Goal: Task Accomplishment & Management: Complete application form

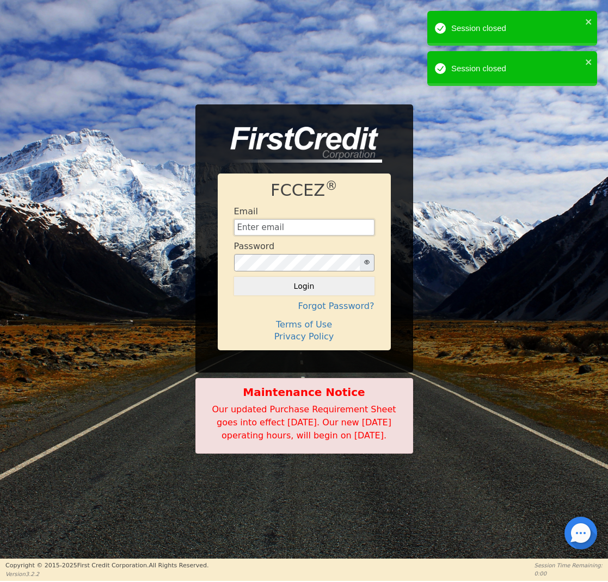
type input "[EMAIL_ADDRESS][DOMAIN_NAME]"
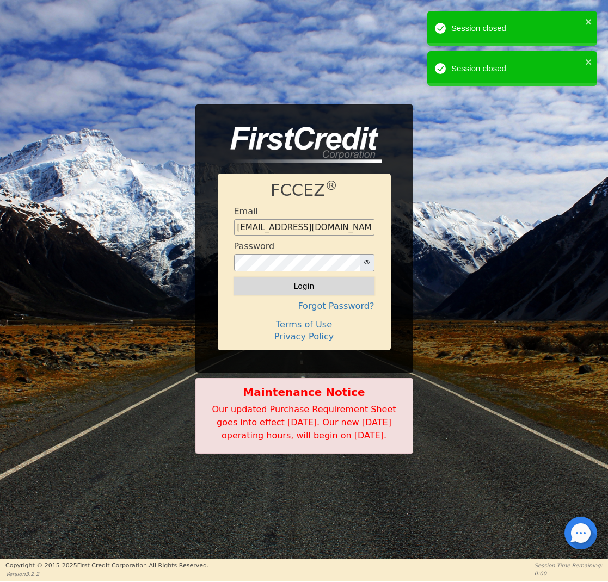
click at [280, 284] on button "Login" at bounding box center [304, 286] width 140 height 19
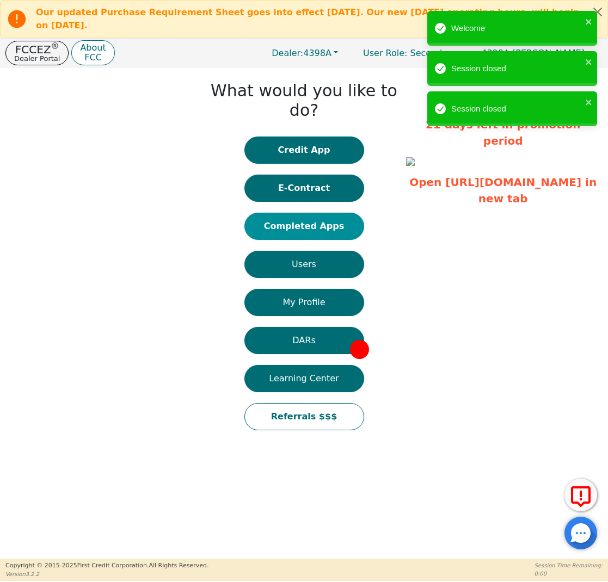
click at [300, 213] on button "Completed Apps" at bounding box center [304, 226] width 120 height 27
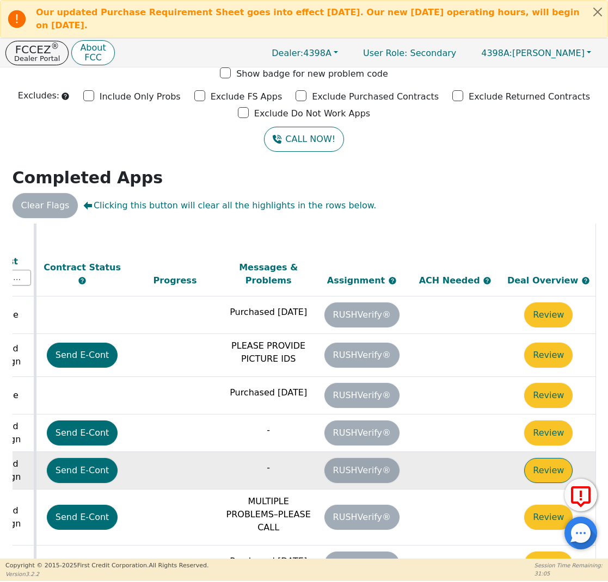
scroll to position [365, 610]
click at [536, 458] on button "Review" at bounding box center [548, 470] width 48 height 25
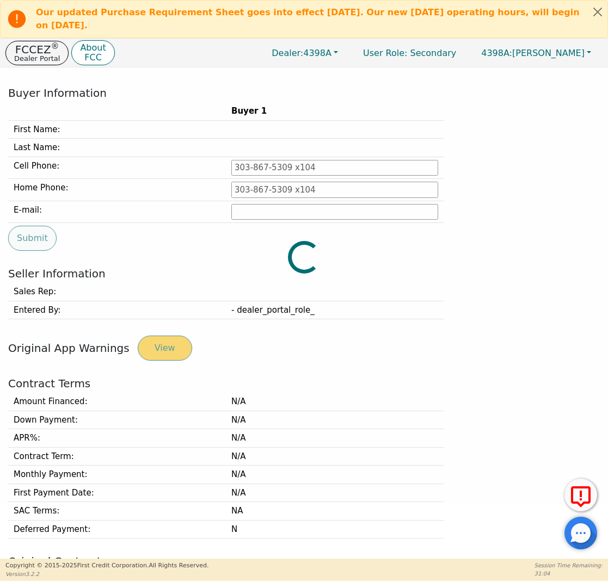
type input "[PHONE_NUMBER]"
type input "[PERSON_NAME][EMAIL_ADDRESS][PERSON_NAME][DOMAIN_NAME]"
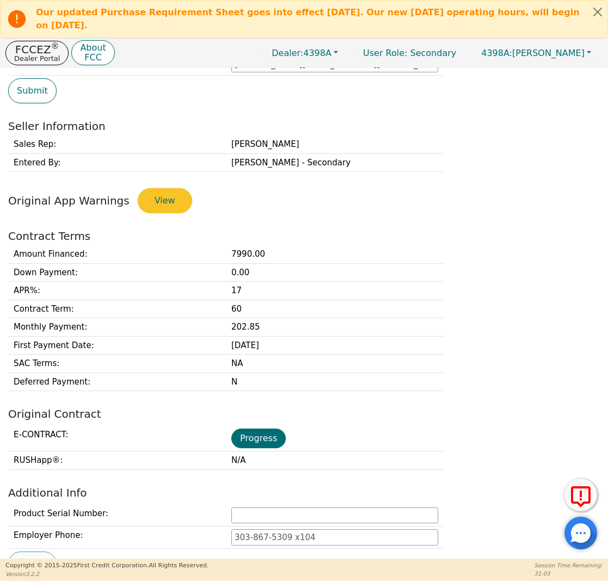
scroll to position [219, 0]
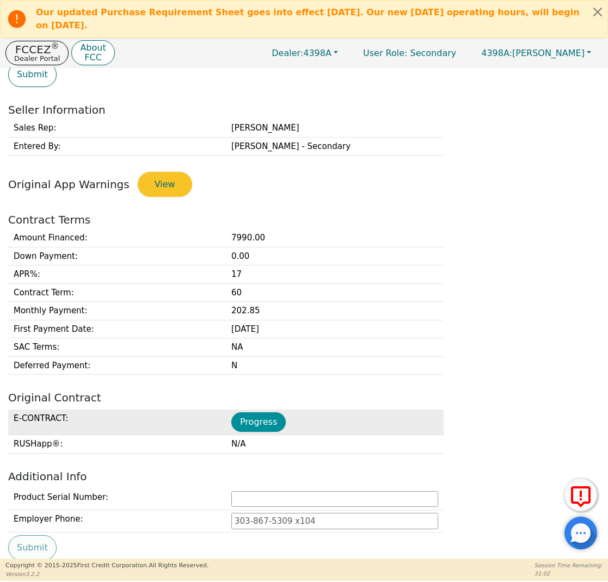
click at [266, 420] on button "Progress" at bounding box center [258, 423] width 54 height 20
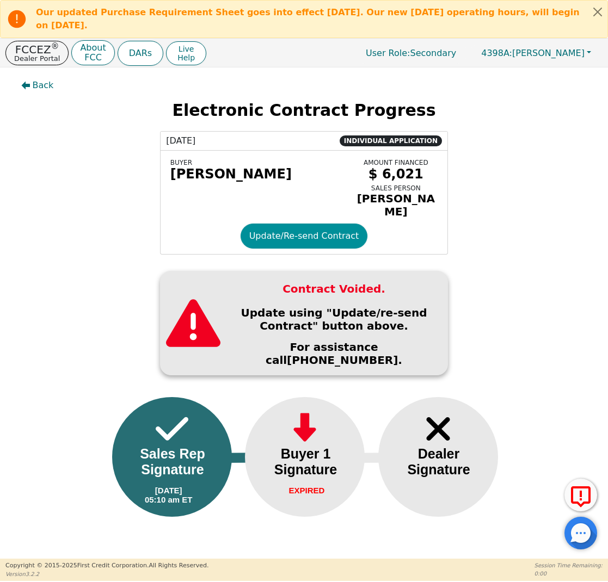
click at [296, 225] on button "Update/Re-send Contract" at bounding box center [304, 236] width 127 height 25
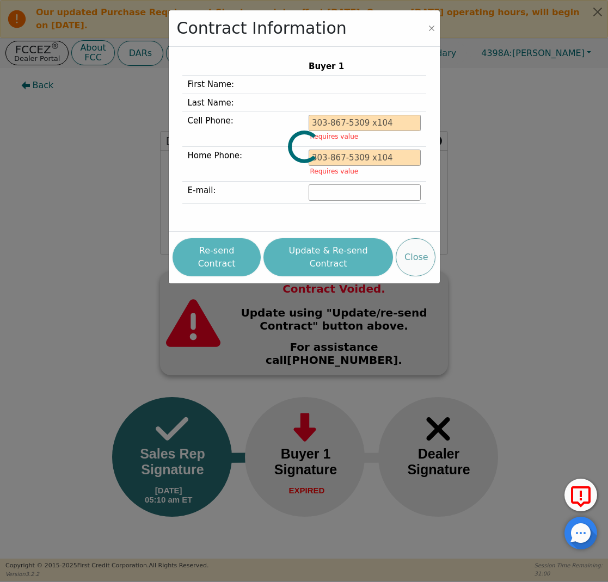
type input "[PHONE_NUMBER]"
type input "[PERSON_NAME][EMAIL_ADDRESS][PERSON_NAME][DOMAIN_NAME]"
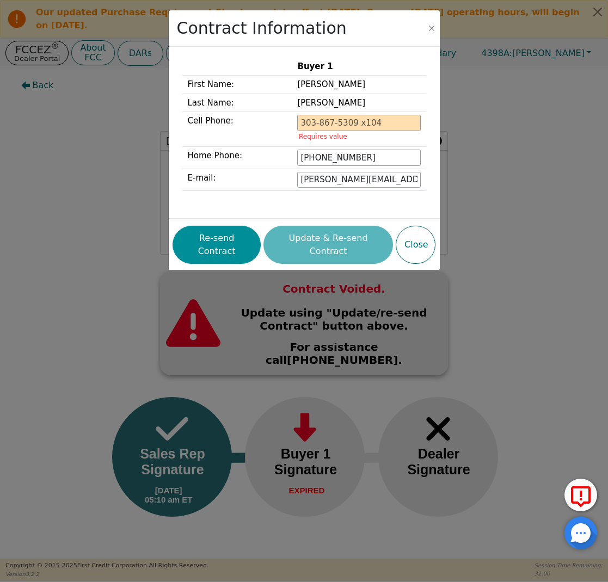
click at [226, 236] on button "Re-send Contract" at bounding box center [217, 245] width 88 height 38
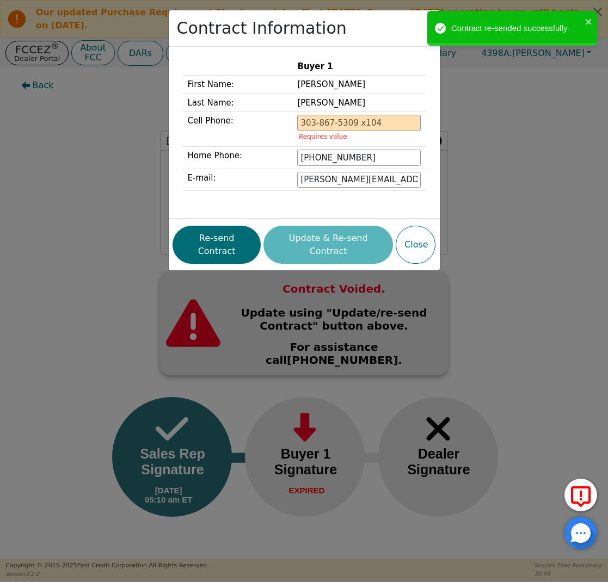
click at [109, 147] on div "Contract Information Buyer 1 First Name: [PERSON_NAME] Last Name: [PERSON_NAME]…" at bounding box center [304, 291] width 608 height 582
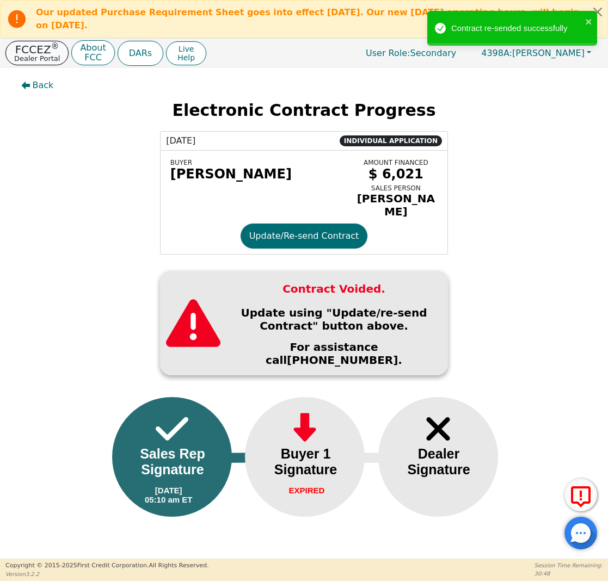
click at [50, 55] on p "Dealer Portal" at bounding box center [37, 58] width 46 height 7
